Goal: Information Seeking & Learning: Learn about a topic

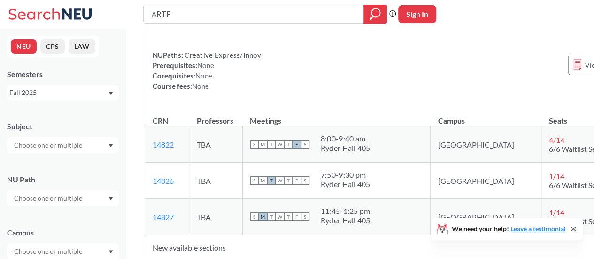
scroll to position [160, 0]
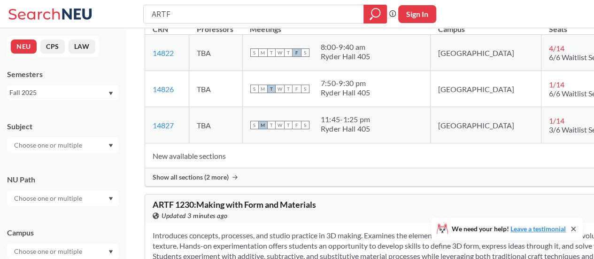
click at [204, 182] on div "Show all sections (2 more)" at bounding box center [413, 177] width 537 height 18
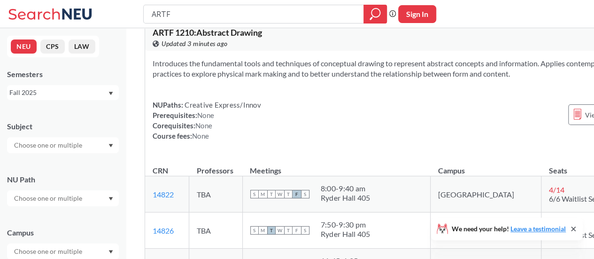
scroll to position [0, 0]
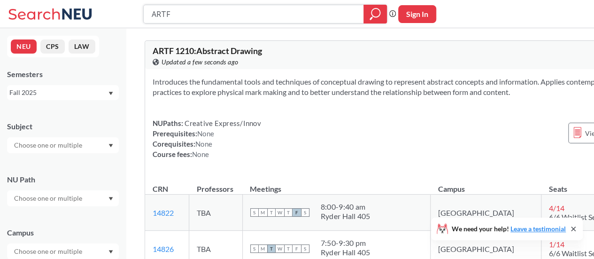
click at [206, 17] on input "ARTF" at bounding box center [254, 14] width 206 height 16
type input "ARTF 1200"
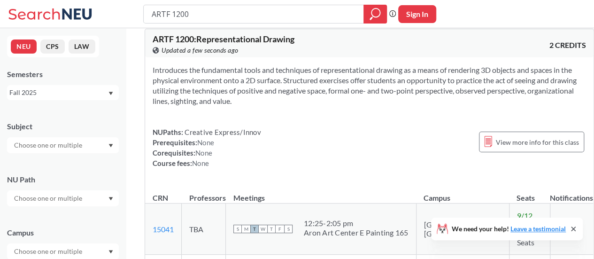
scroll to position [10, 0]
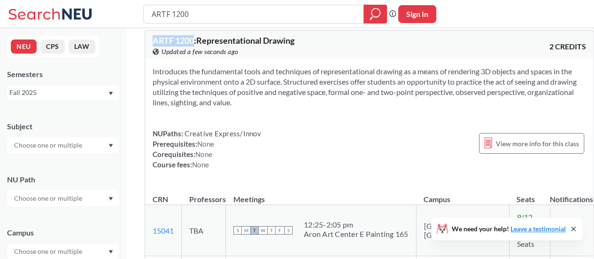
drag, startPoint x: 152, startPoint y: 38, endPoint x: 193, endPoint y: 36, distance: 41.8
click at [193, 36] on div "ARTF 1200 : Representational Drawing View this course on Banner. Updated a few …" at bounding box center [369, 44] width 448 height 28
copy span "ARTF 1200"
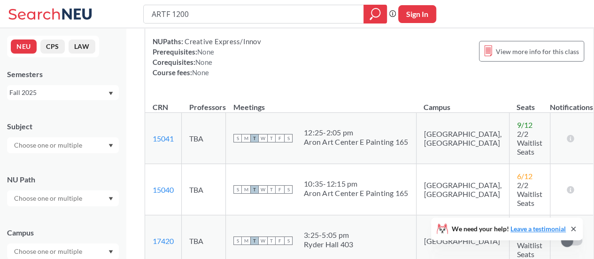
scroll to position [104, 0]
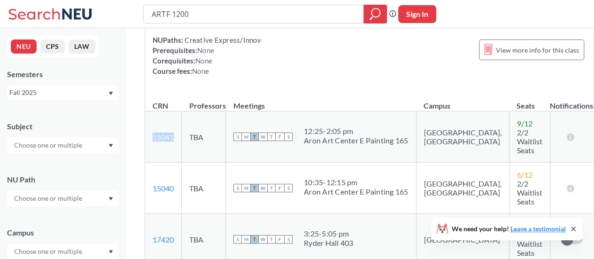
drag, startPoint x: 150, startPoint y: 130, endPoint x: 177, endPoint y: 130, distance: 27.7
click at [177, 130] on td "15041 View this section on Banner." at bounding box center [163, 136] width 37 height 51
copy link "15041"
